Goal: Information Seeking & Learning: Learn about a topic

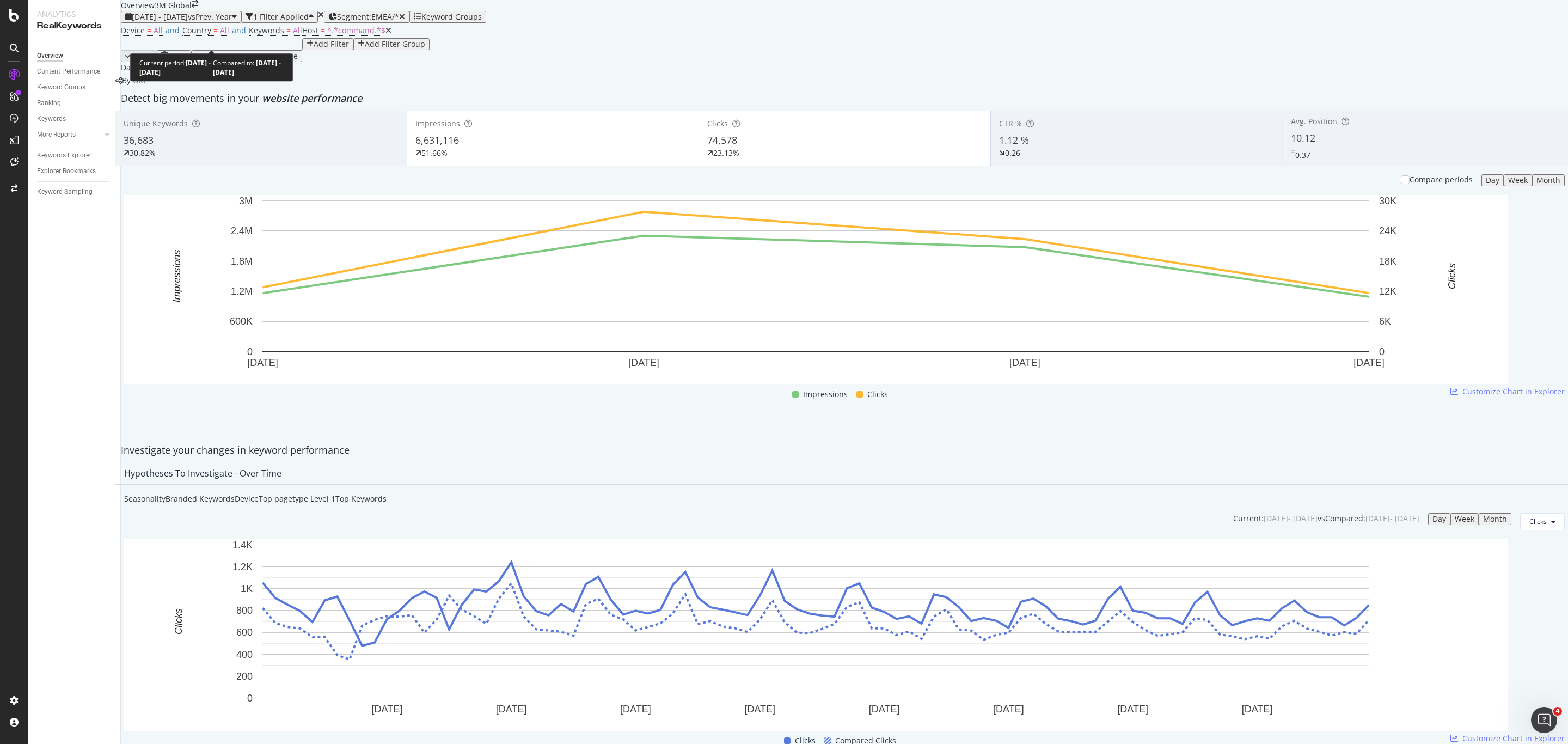
click at [188, 22] on span "[DATE] - [DATE]" at bounding box center [159, 16] width 56 height 10
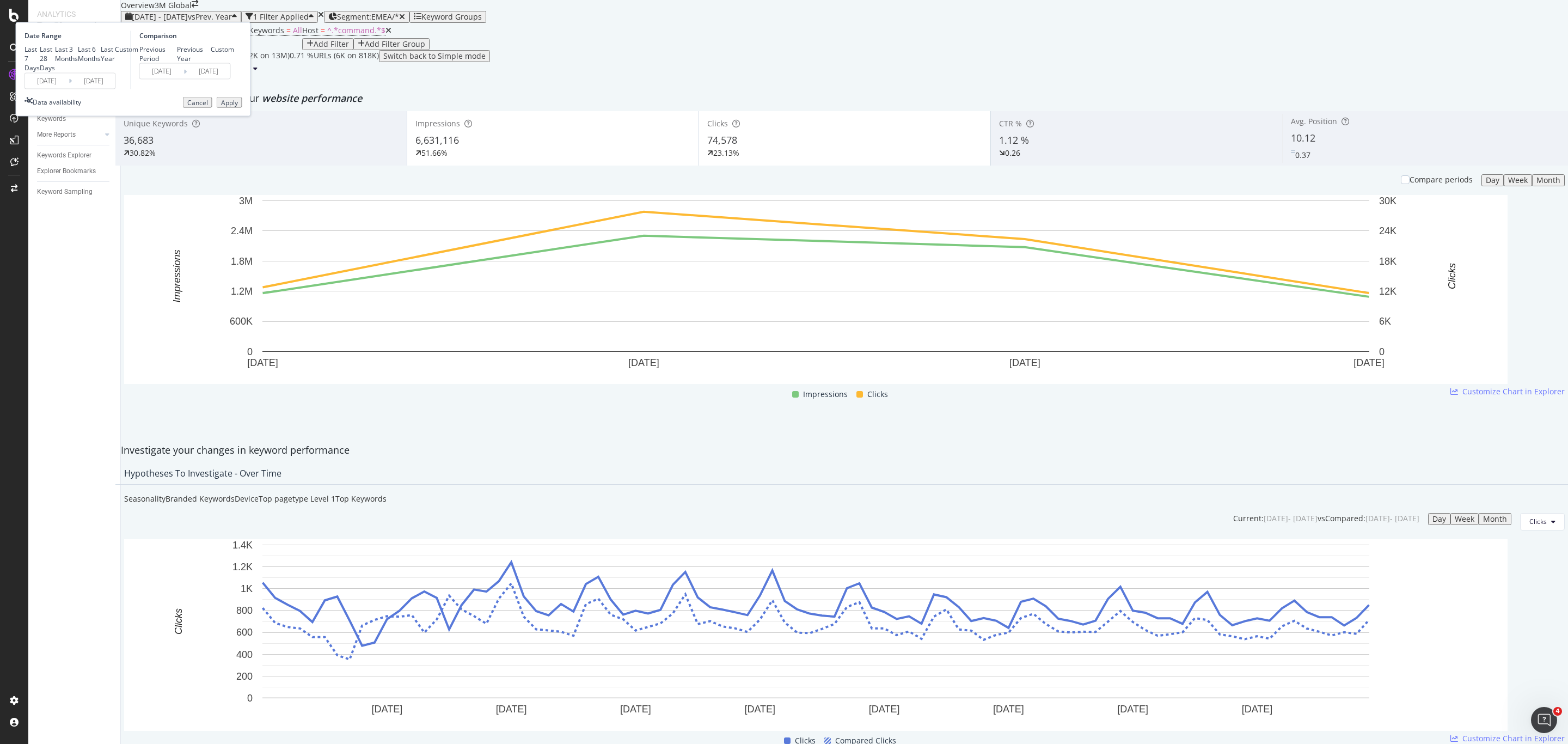
click at [115, 63] on div "Last Year" at bounding box center [107, 54] width 14 height 18
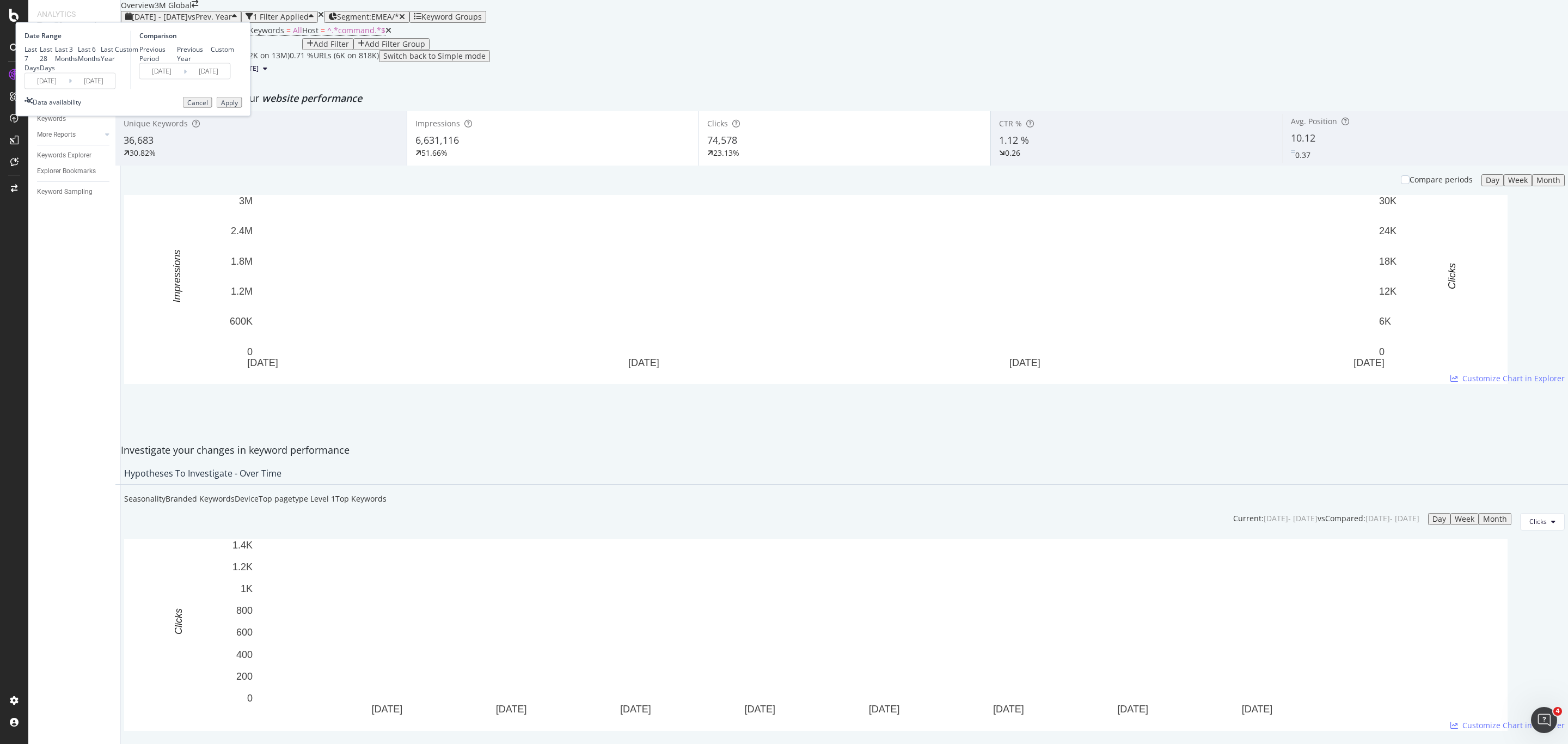
type input "[DATE]"
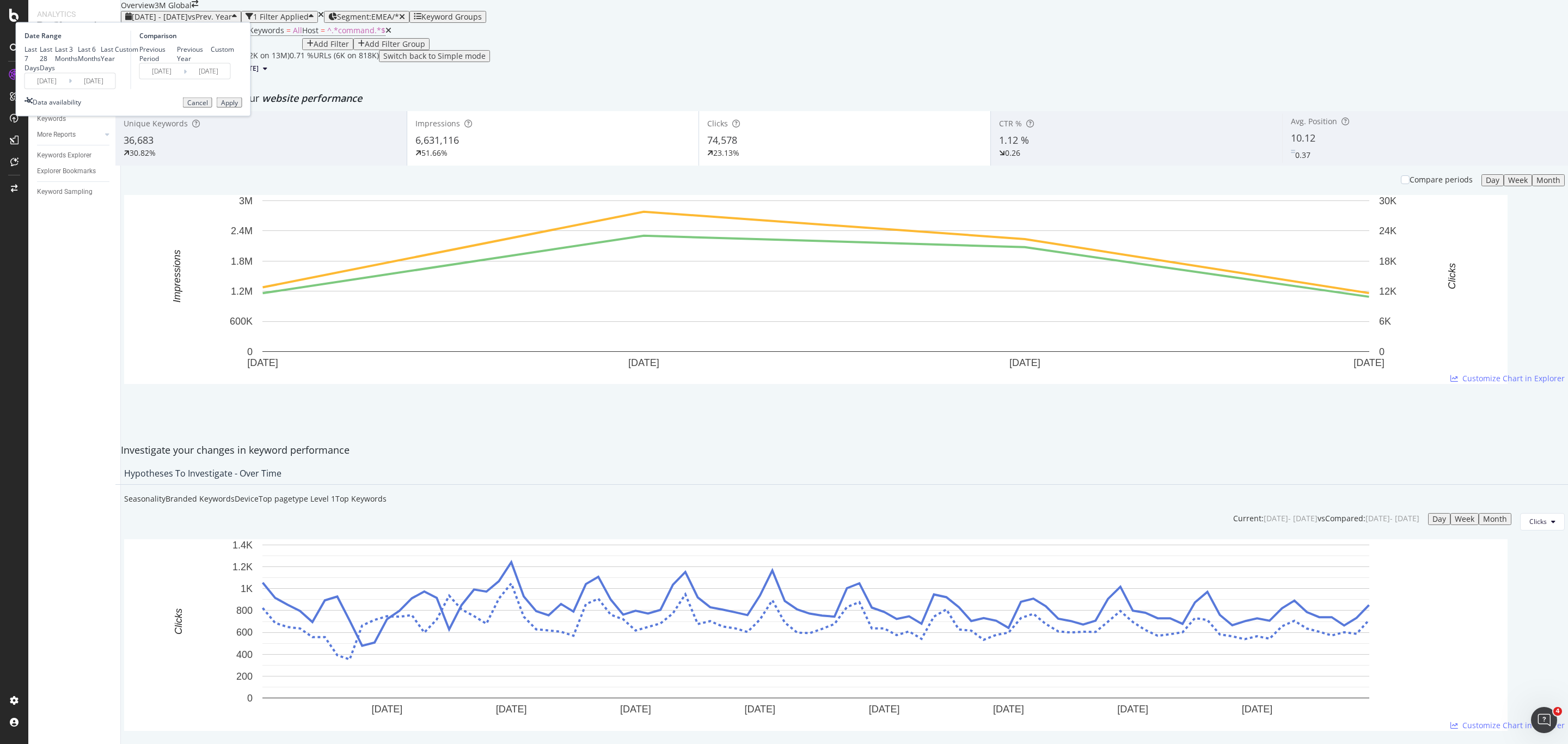
type input "2024/09/15"
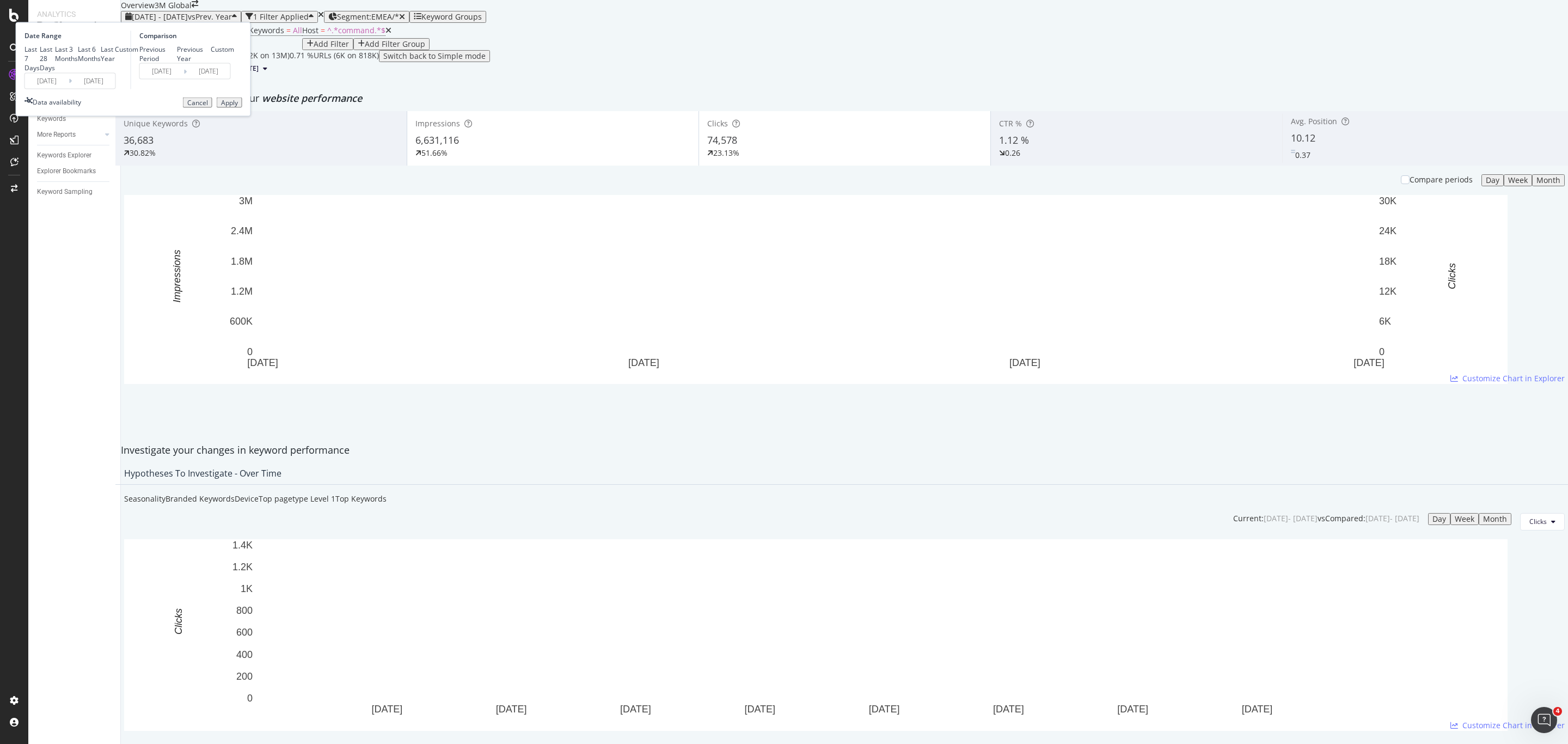
type input "2024/09/15"
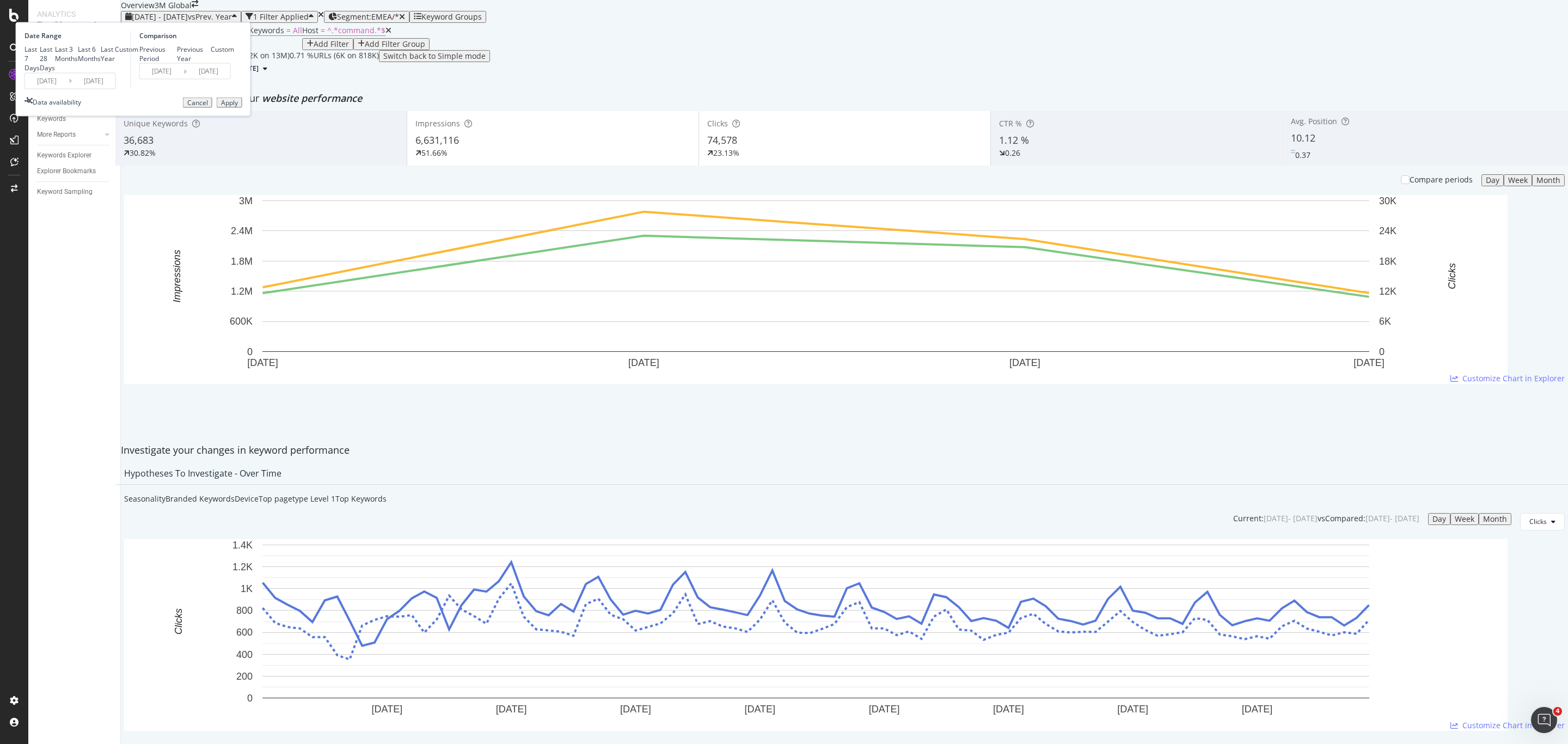
type input "2025/09/14"
click at [69, 88] on input "2024/09/15" at bounding box center [47, 80] width 44 height 15
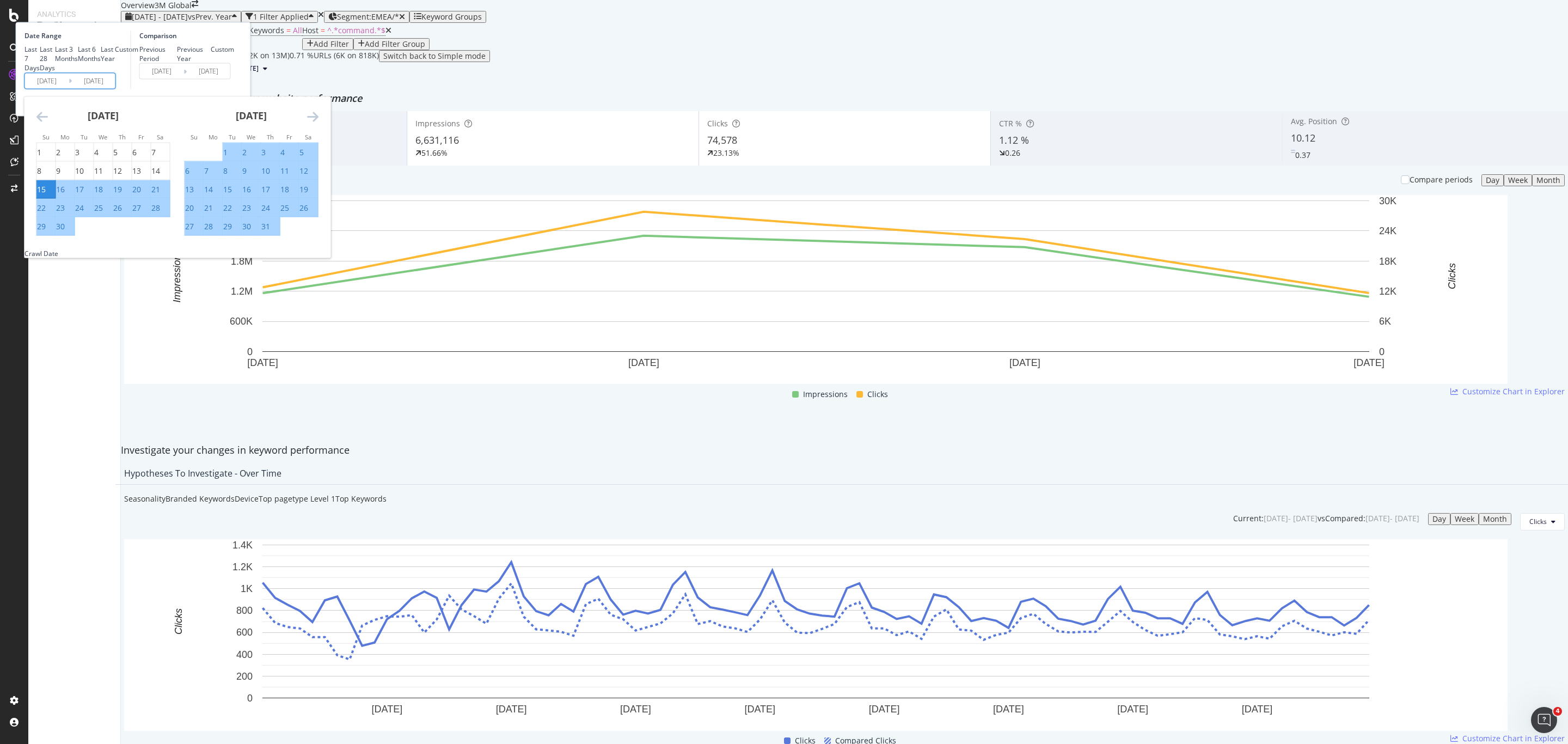
click at [69, 88] on input "2024/09/15" at bounding box center [47, 80] width 44 height 15
type input "2024/09/15"
type input "2023/01/16"
click at [69, 88] on input "2024/01/15" at bounding box center [47, 80] width 44 height 15
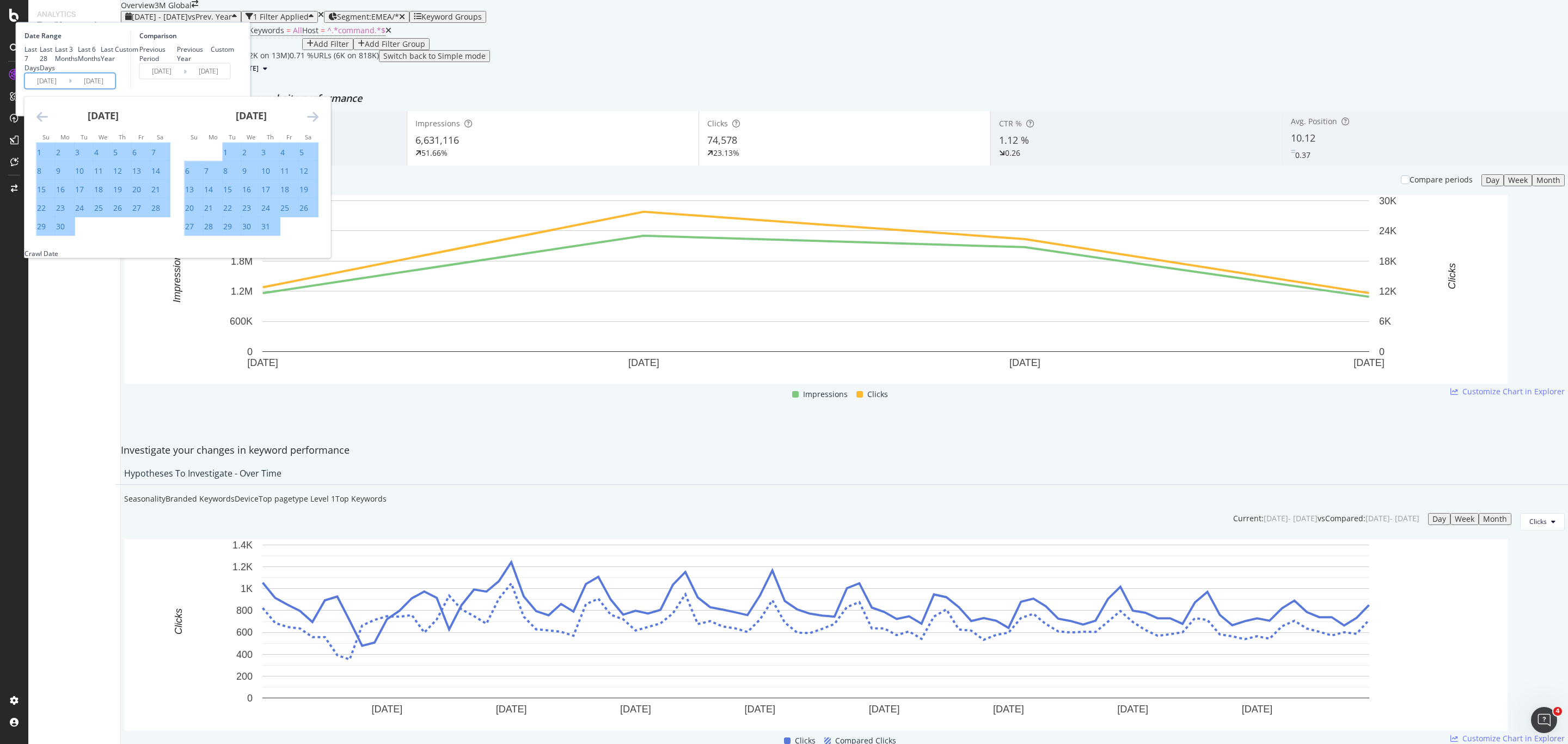
drag, startPoint x: 178, startPoint y: 161, endPoint x: 186, endPoint y: 161, distance: 8.0
click at [69, 88] on input "2024/01/15" at bounding box center [47, 80] width 44 height 15
type input "2024/01/15"
type input "2023/01/02"
type input "2024/01/01"
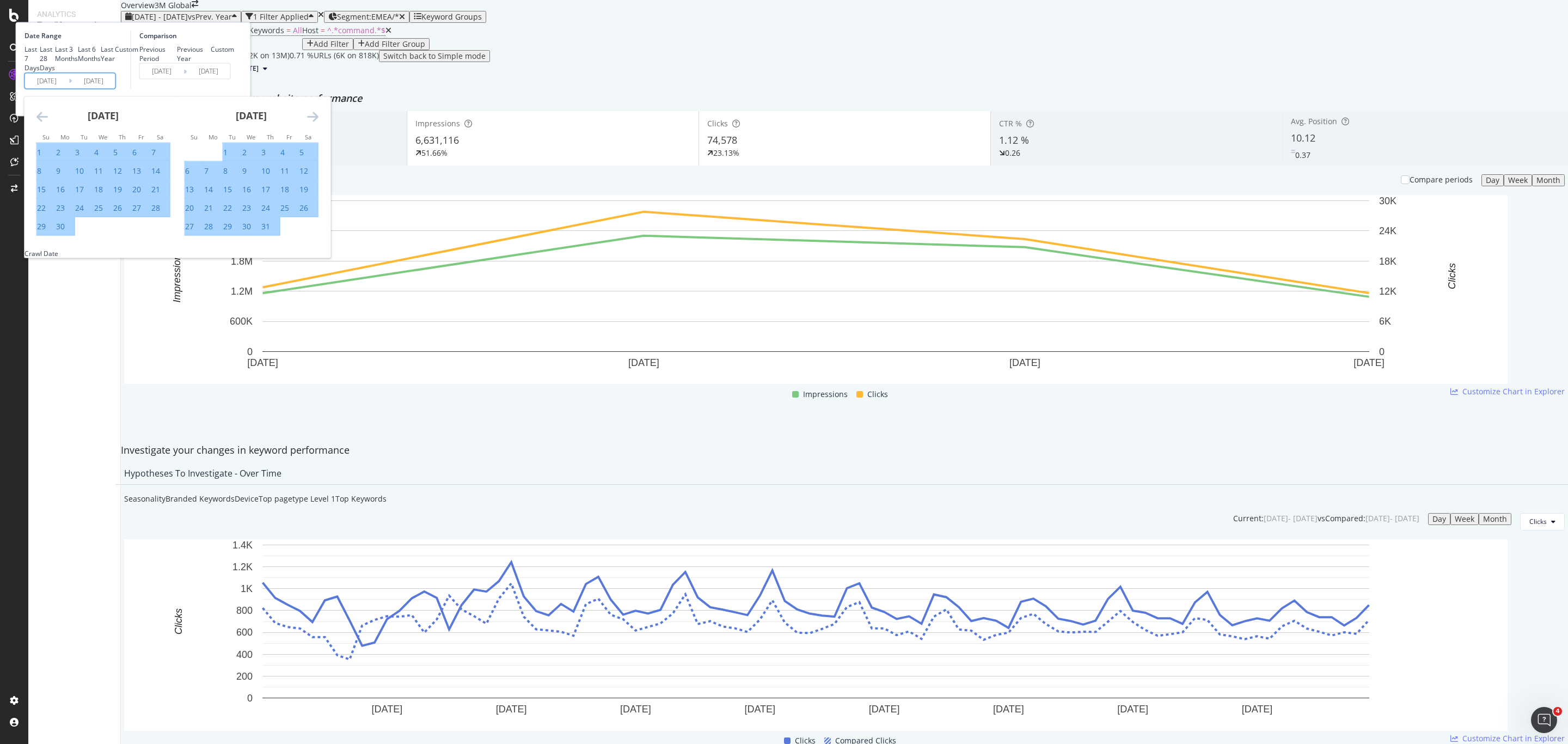
click at [234, 89] on div "Comparison Previous Period Previous Year Custom 2023/01/02 Navigate forward to …" at bounding box center [183, 60] width 103 height 58
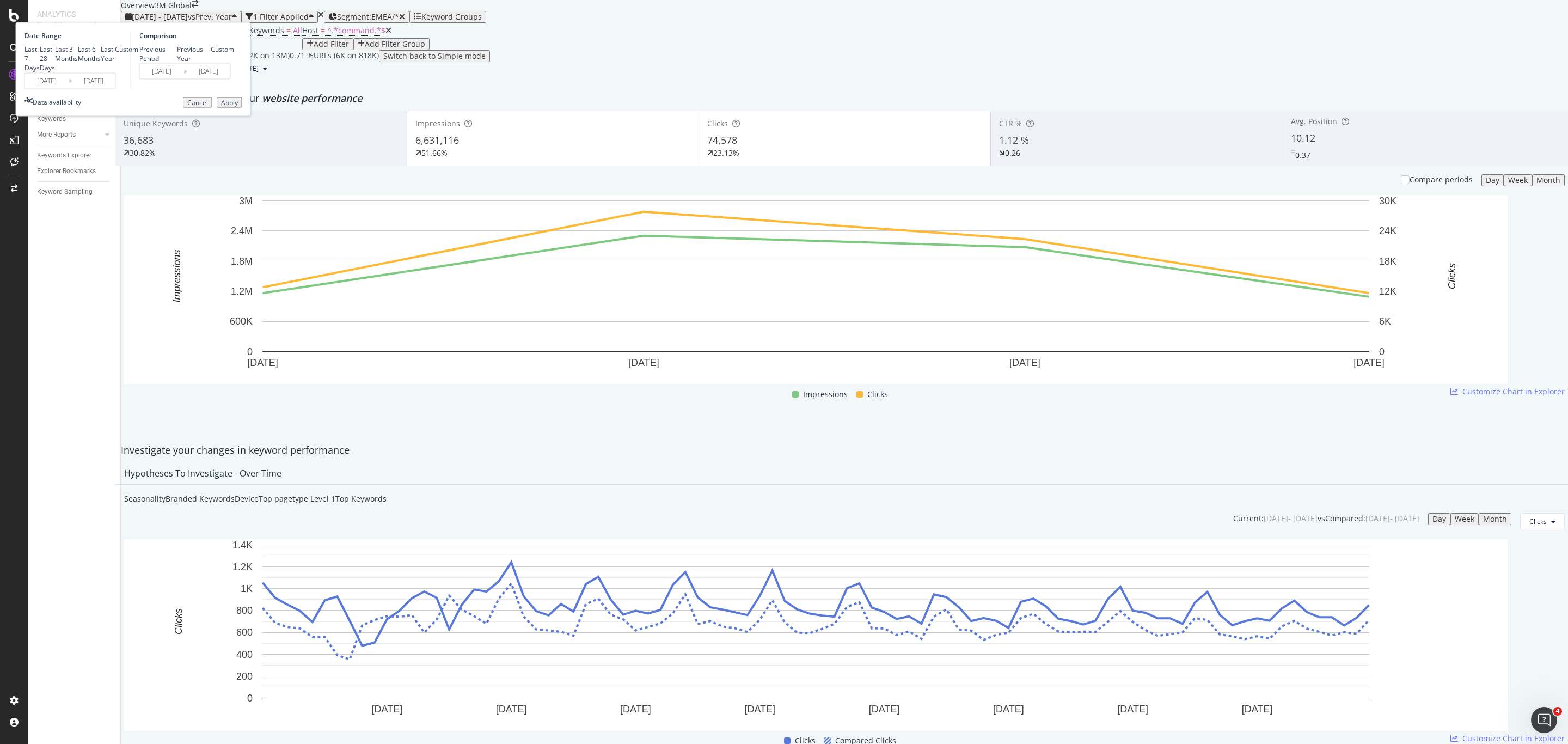
click at [242, 108] on button "Apply" at bounding box center [229, 102] width 26 height 11
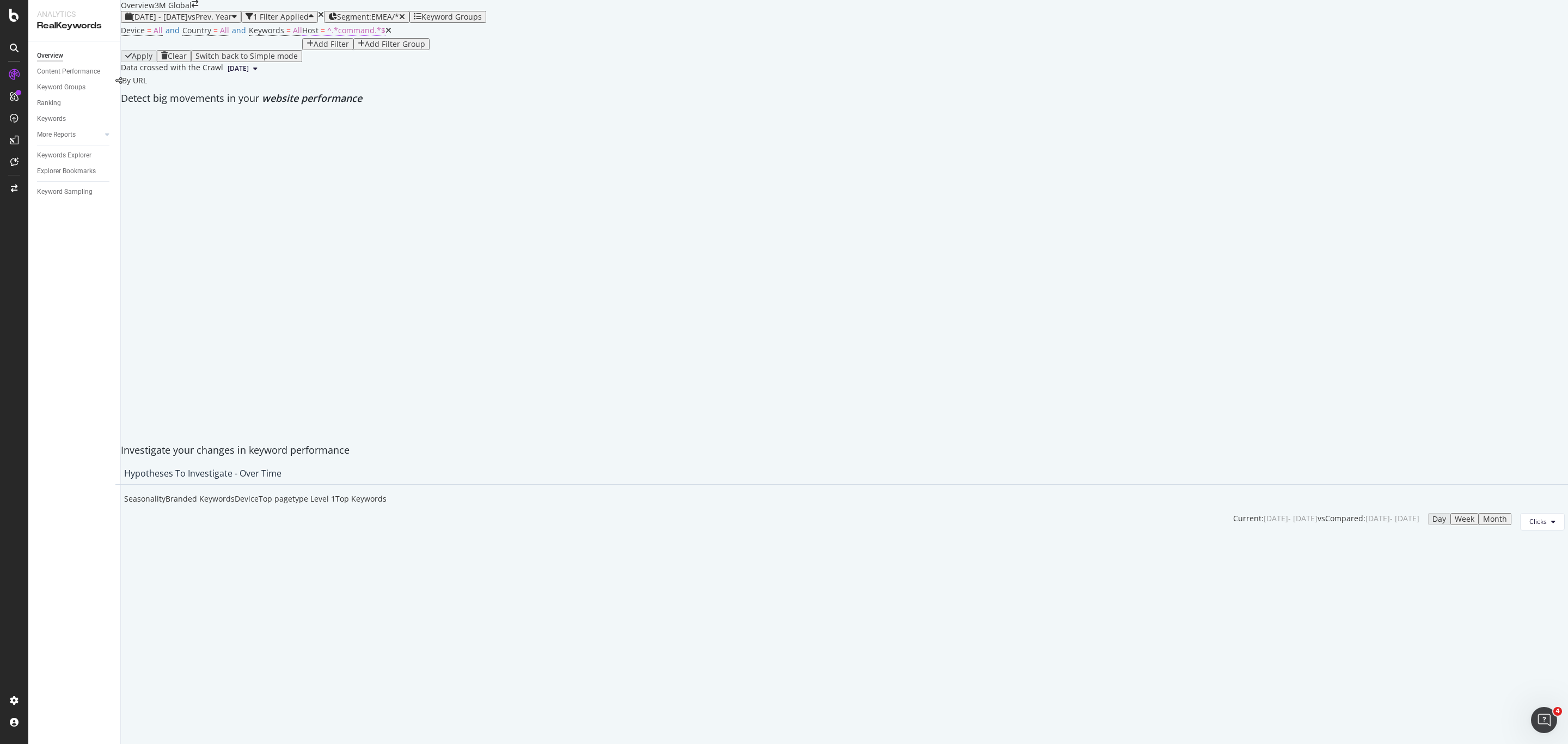
click at [327, 35] on span "^.*command.*$" at bounding box center [357, 30] width 58 height 10
type input "futuro"
click at [295, 111] on div "Apply" at bounding box center [304, 107] width 17 height 8
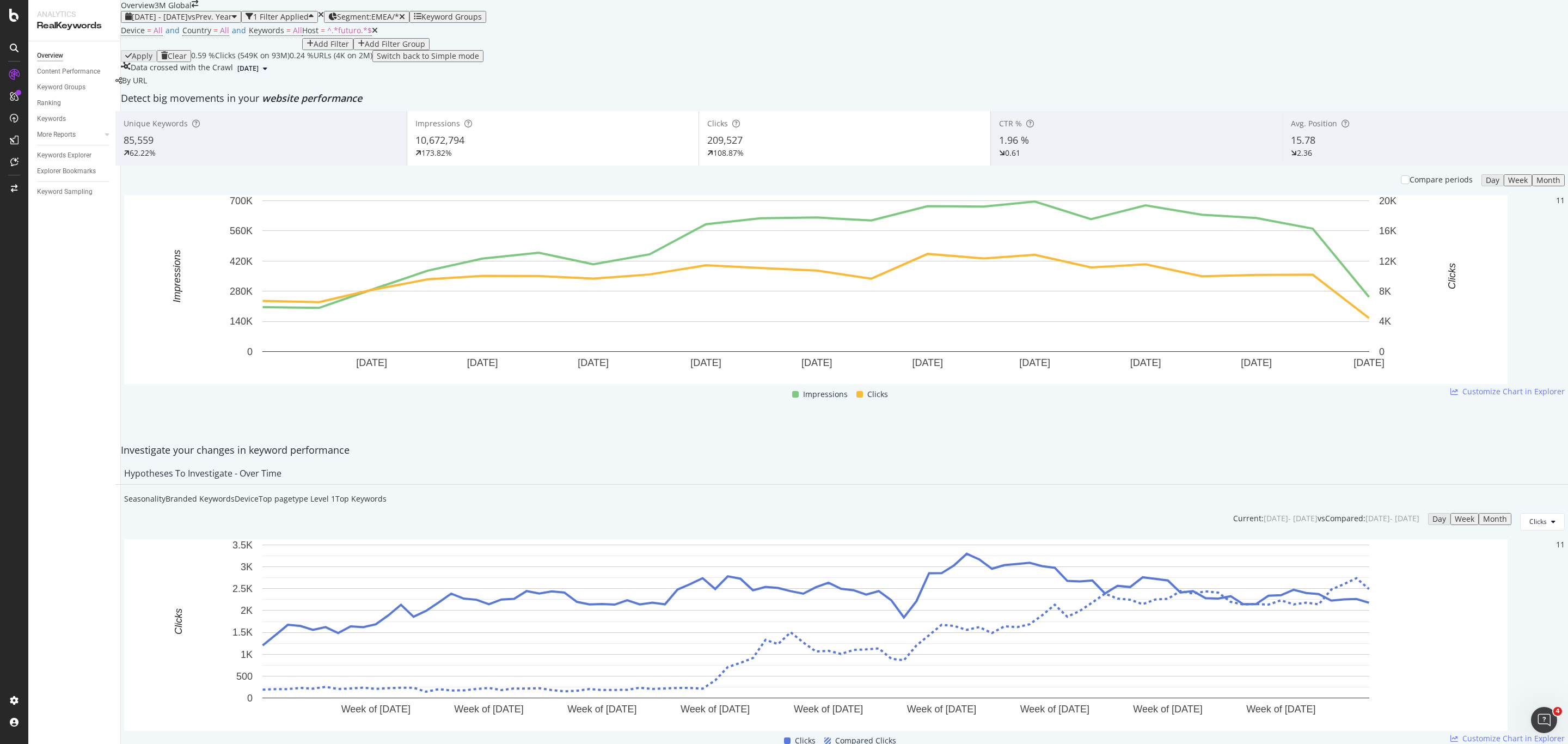
click at [577, 129] on div "Impressions" at bounding box center [553, 124] width 275 height 11
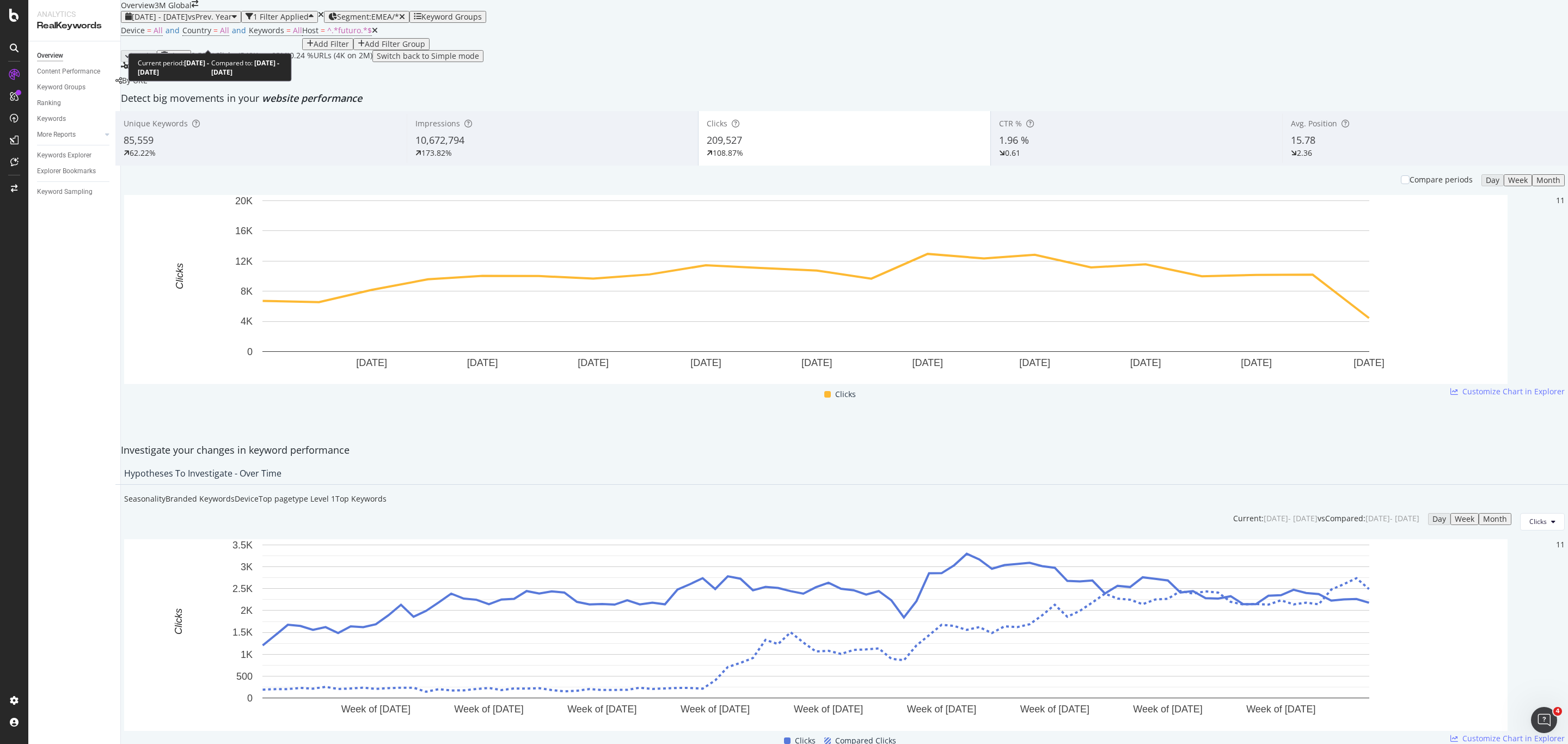
click at [232, 22] on span "vs Prev. Year" at bounding box center [210, 16] width 44 height 10
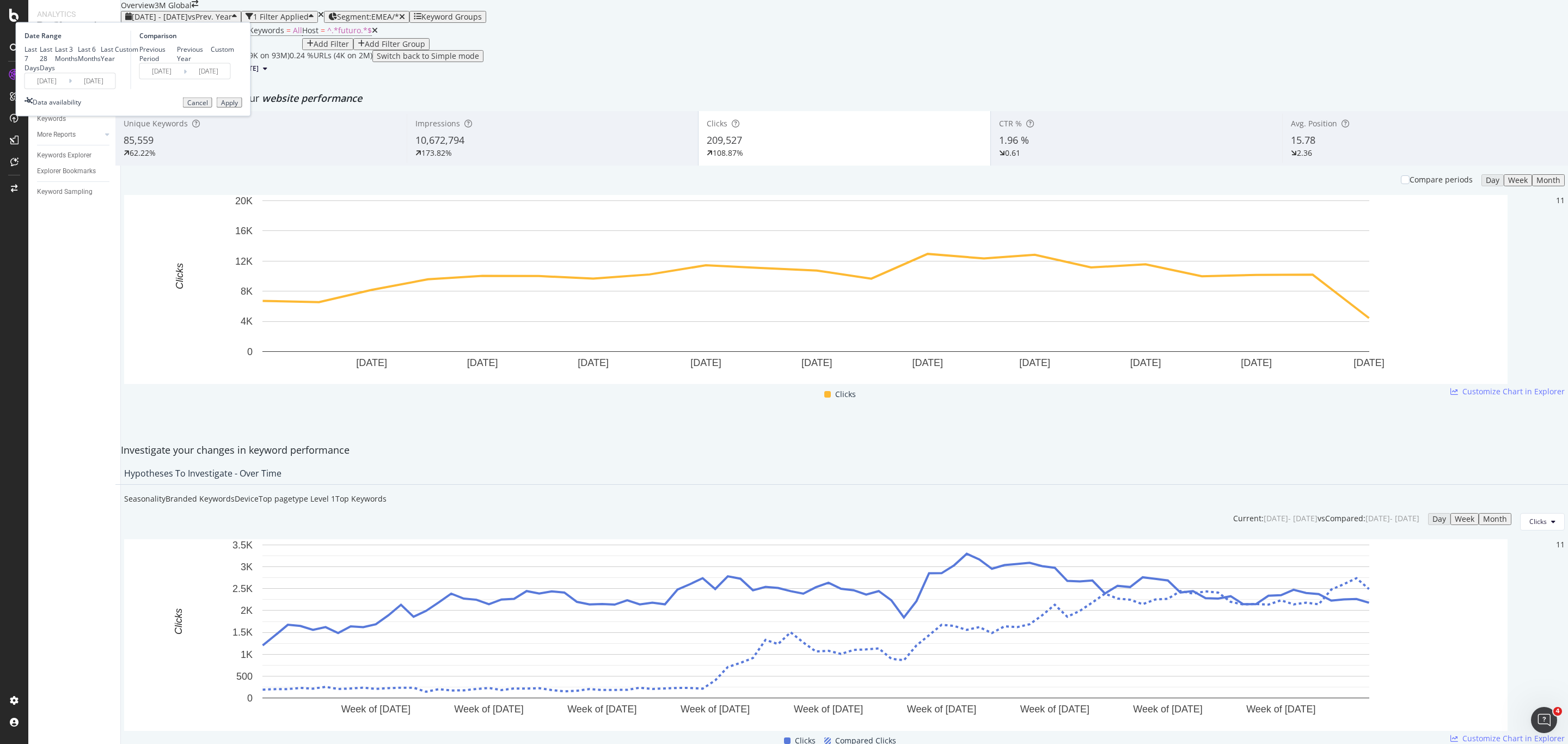
click at [115, 63] on div "Last Year" at bounding box center [107, 54] width 14 height 18
type input "2024/09/15"
type input "2023/09/17"
click at [238, 106] on div "Apply" at bounding box center [229, 102] width 17 height 8
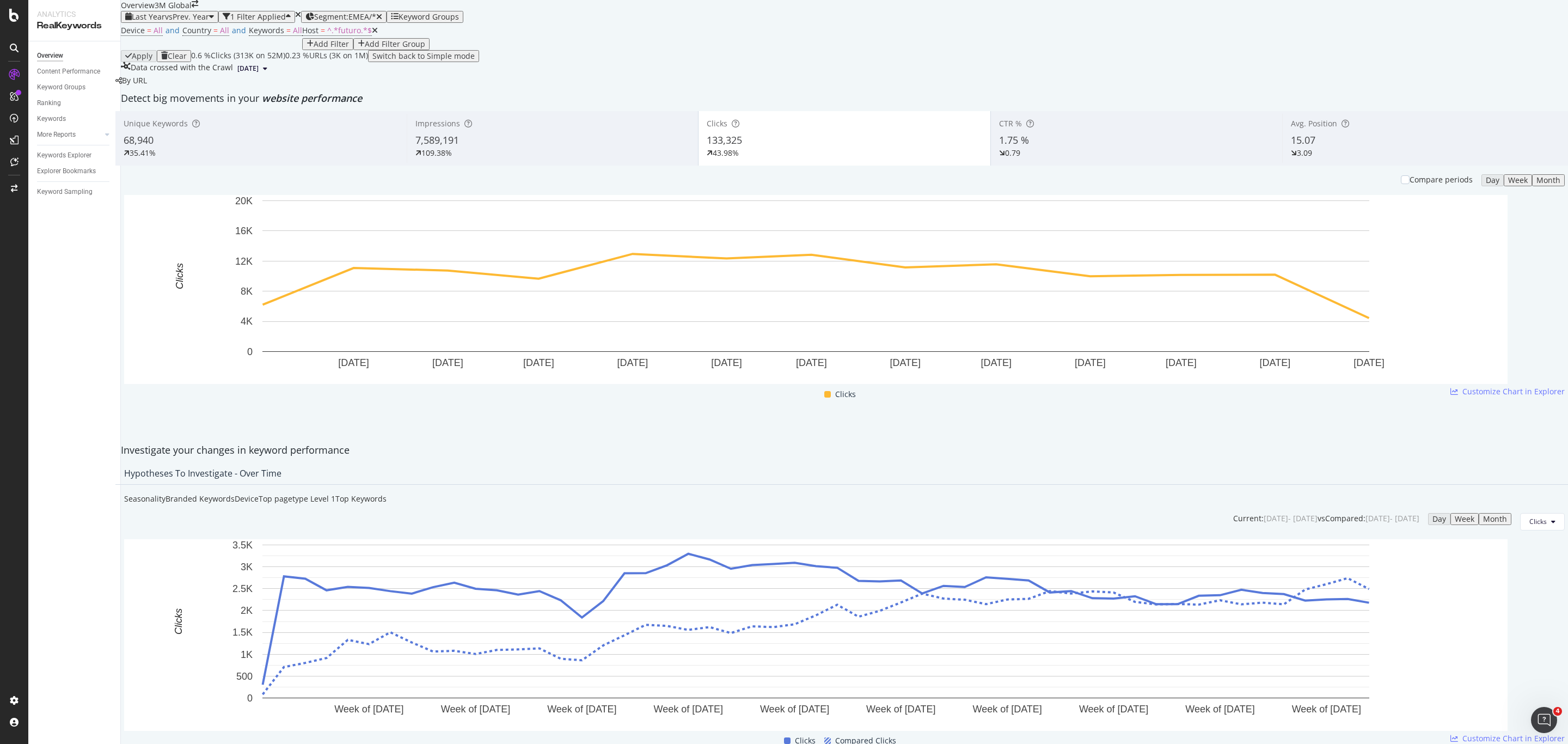
scroll to position [127, 0]
